Goal: Task Accomplishment & Management: Manage account settings

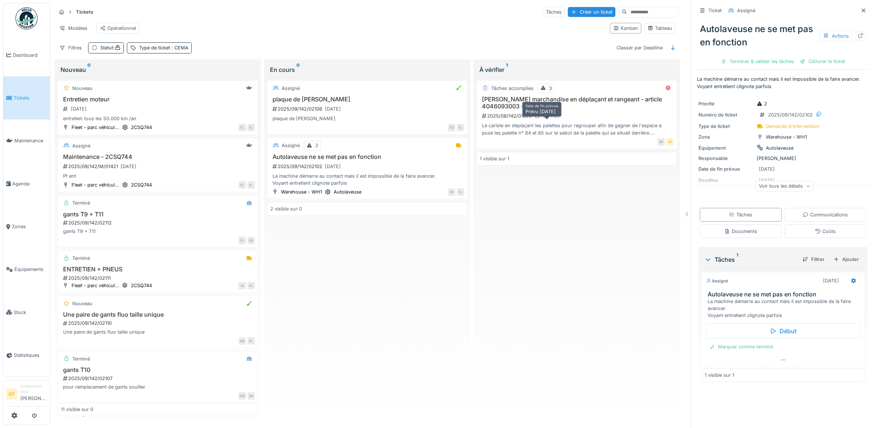
scroll to position [4, 0]
click at [542, 10] on div "Tâches" at bounding box center [553, 12] width 22 height 11
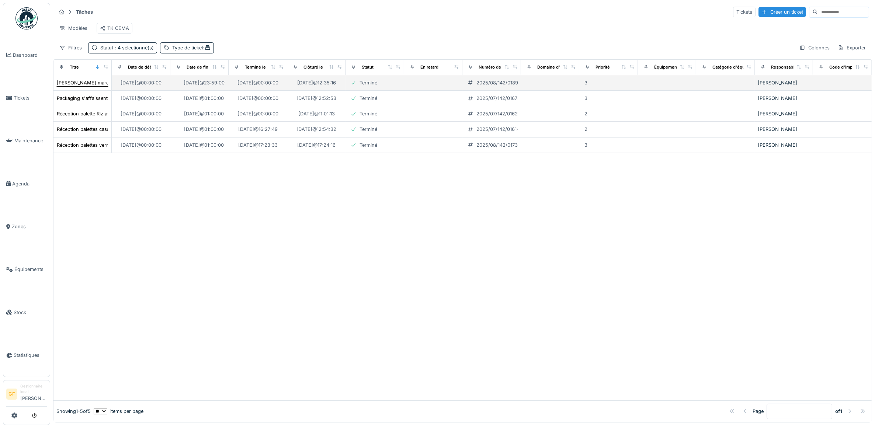
click at [86, 86] on div "[PERSON_NAME] marchandise en déplaçant et rangeant - article 4046093003 – lot 8…" at bounding box center [159, 82] width 205 height 7
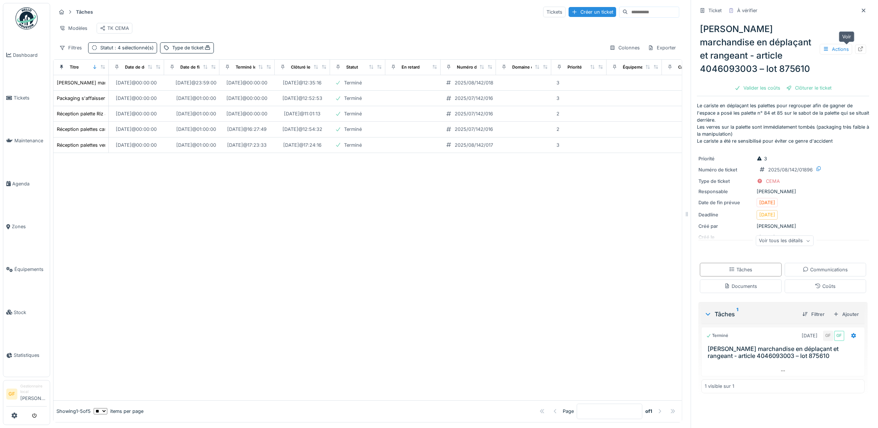
click at [855, 53] on div at bounding box center [860, 49] width 11 height 9
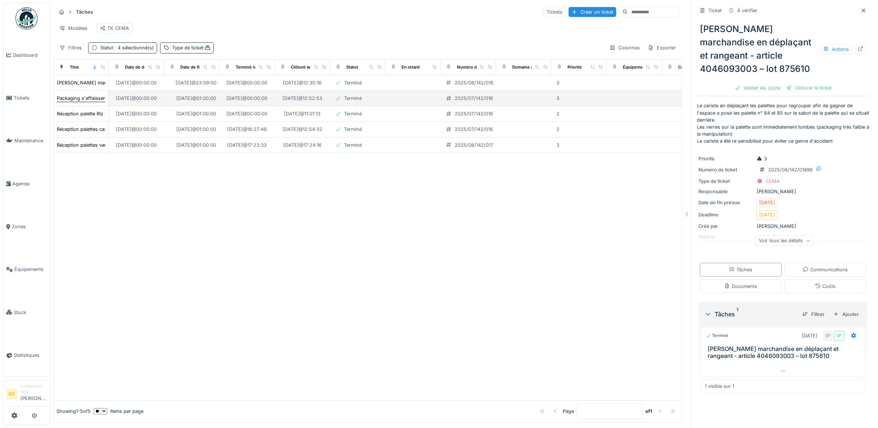
click at [87, 102] on div "Packaging s'affaissent au stockage (par 3) - stockage depuis 02/25" at bounding box center [134, 98] width 154 height 7
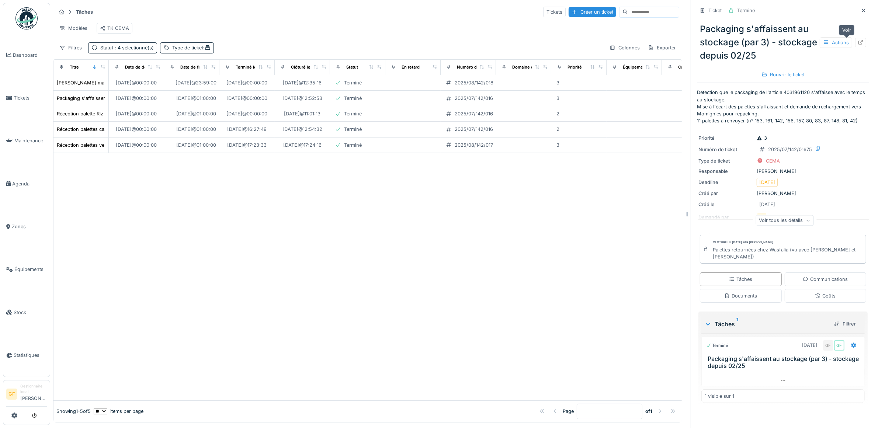
click at [858, 43] on icon at bounding box center [861, 42] width 6 height 5
click at [454, 244] on div at bounding box center [367, 276] width 628 height 247
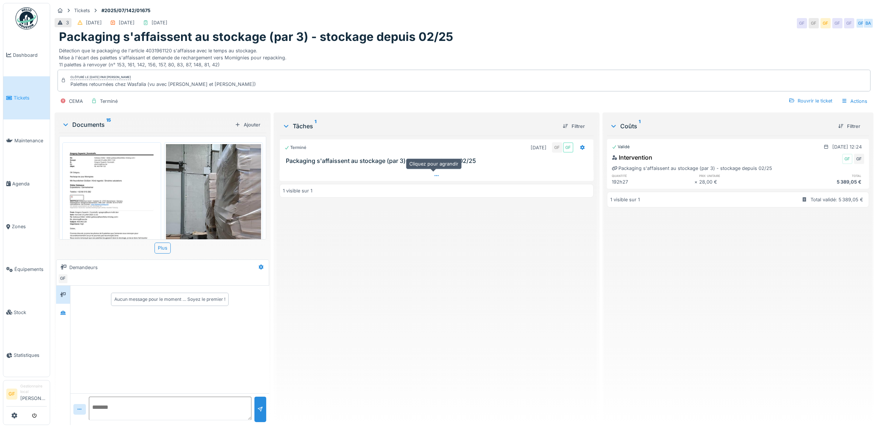
click at [435, 179] on div at bounding box center [437, 175] width 314 height 11
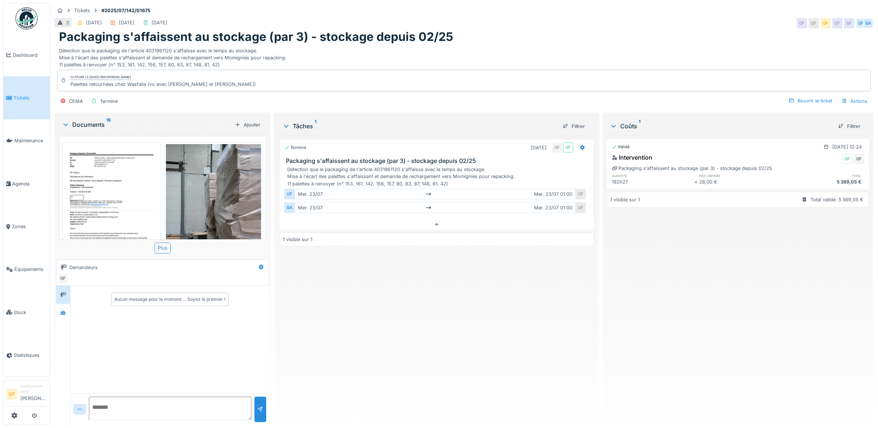
drag, startPoint x: 469, startPoint y: 156, endPoint x: 474, endPoint y: 158, distance: 5.6
click at [469, 157] on h3 "Packaging s'affaissent au stockage (par 3) - stockage depuis 02/25" at bounding box center [438, 160] width 305 height 7
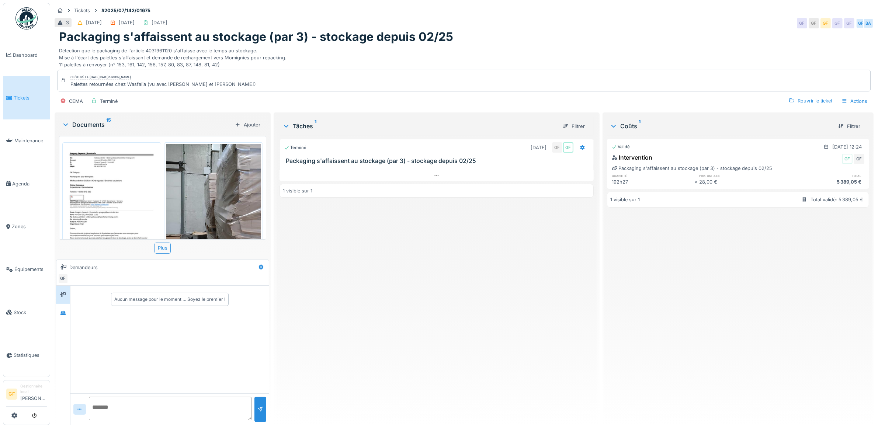
click at [471, 157] on h3 "Packaging s'affaissent au stockage (par 3) - stockage depuis 02/25" at bounding box center [438, 160] width 305 height 7
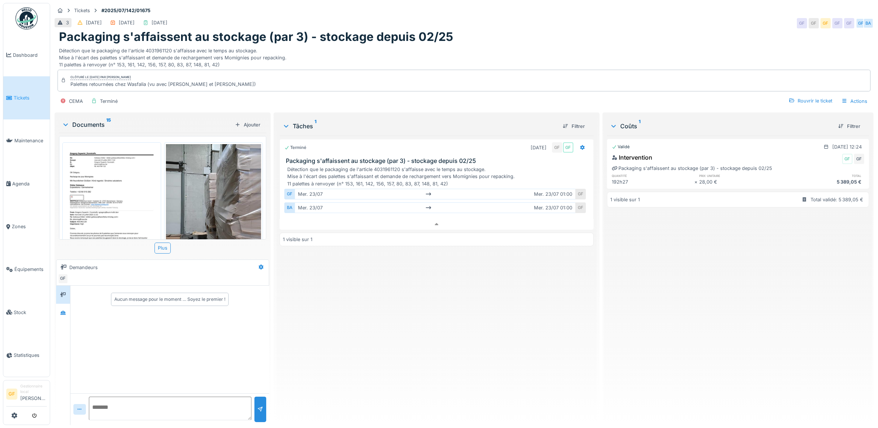
drag, startPoint x: 473, startPoint y: 154, endPoint x: 420, endPoint y: 150, distance: 53.6
drag, startPoint x: 420, startPoint y: 150, endPoint x: 395, endPoint y: 159, distance: 26.4
click at [395, 164] on div "Détection que le packaging de l'article 4031961120 s'affaisse avec le temps au …" at bounding box center [437, 191] width 314 height 55
